Goal: Transaction & Acquisition: Purchase product/service

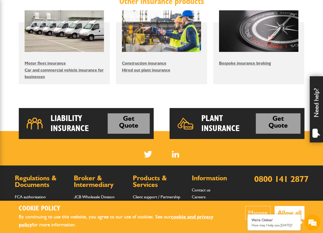
scroll to position [371, 0]
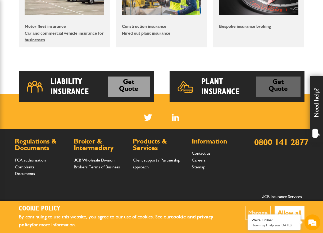
click at [279, 96] on link "Get Quote" at bounding box center [278, 87] width 45 height 20
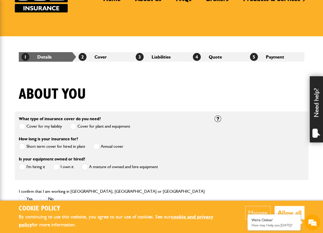
scroll to position [53, 0]
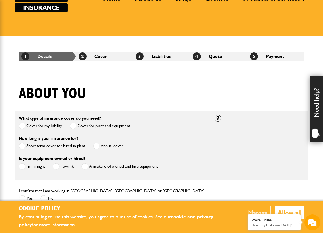
click at [23, 146] on span at bounding box center [22, 146] width 7 height 7
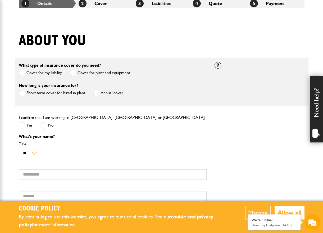
scroll to position [0, 0]
click at [25, 126] on span at bounding box center [22, 125] width 7 height 7
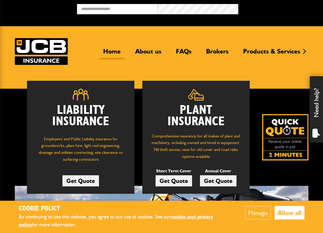
scroll to position [371, 0]
